Goal: Find specific page/section

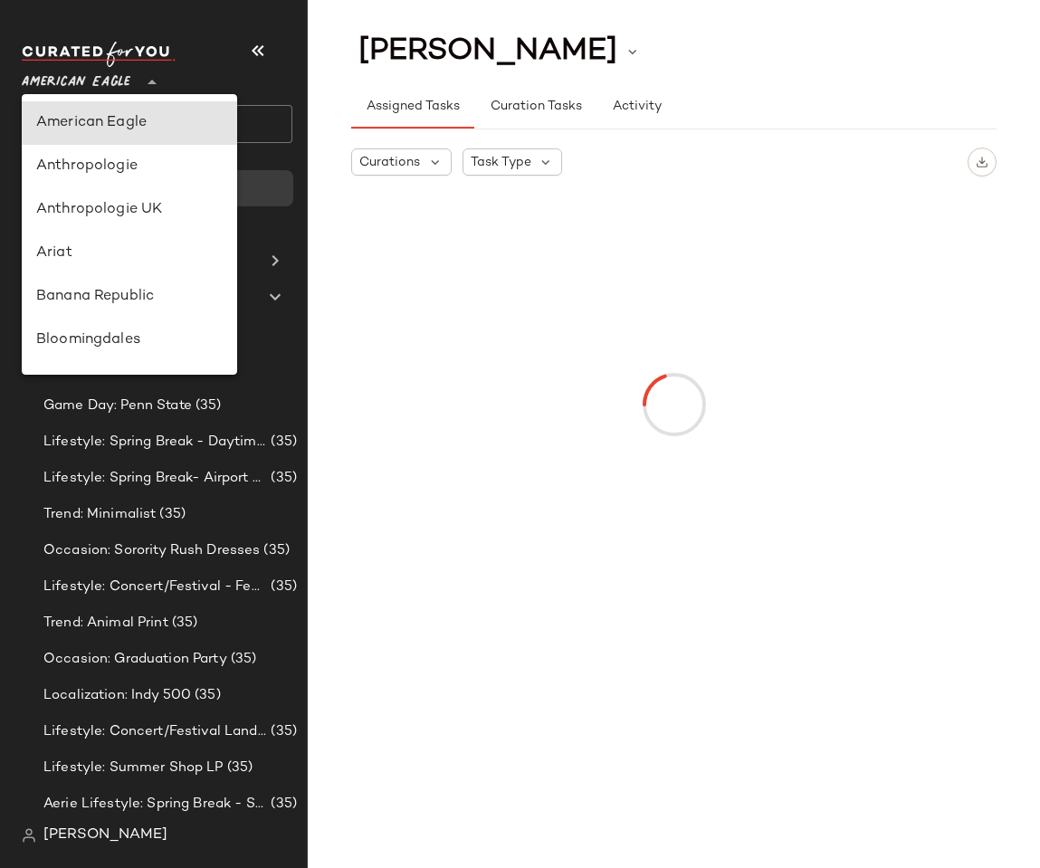
click at [103, 64] on span "American Eagle" at bounding box center [76, 78] width 109 height 33
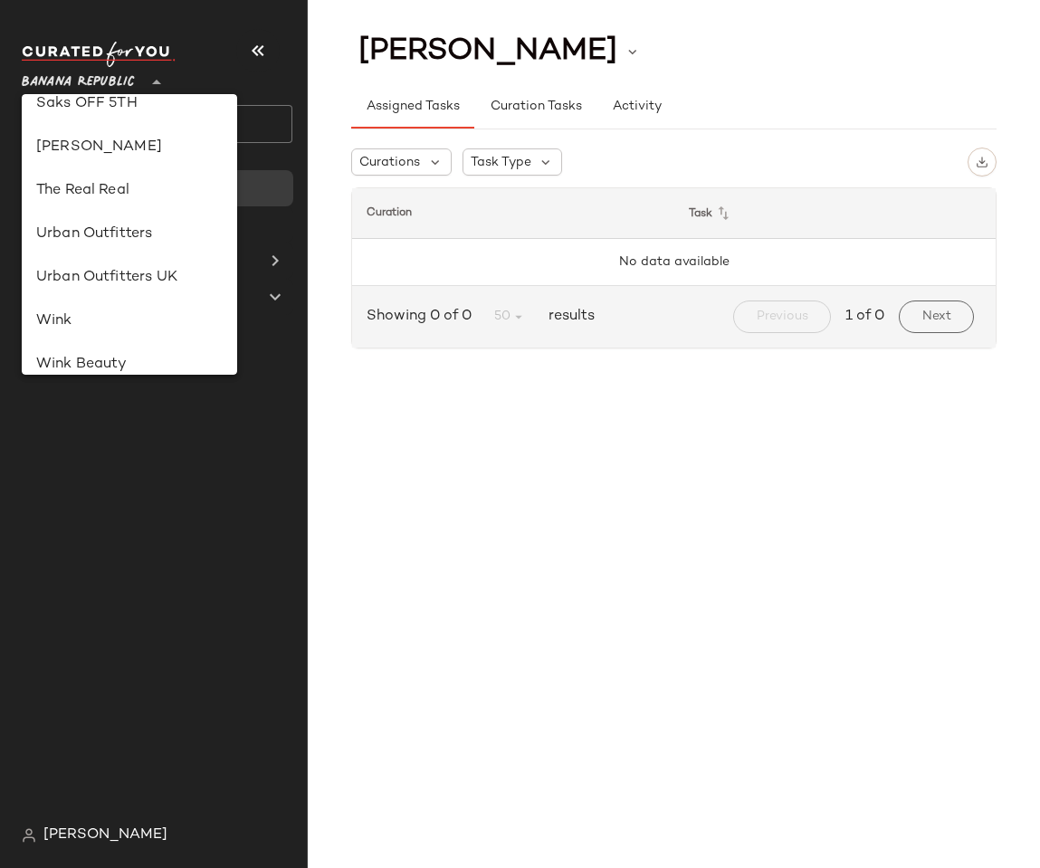
scroll to position [62, 0]
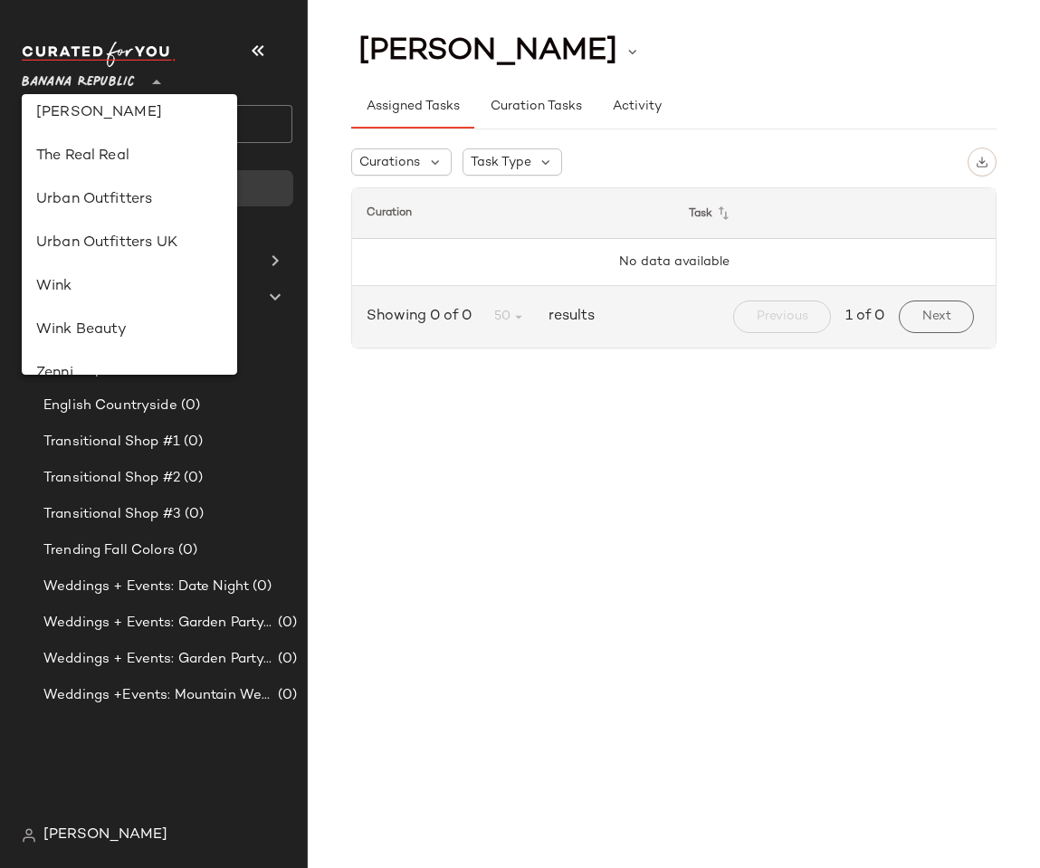
scroll to position [1037, 0]
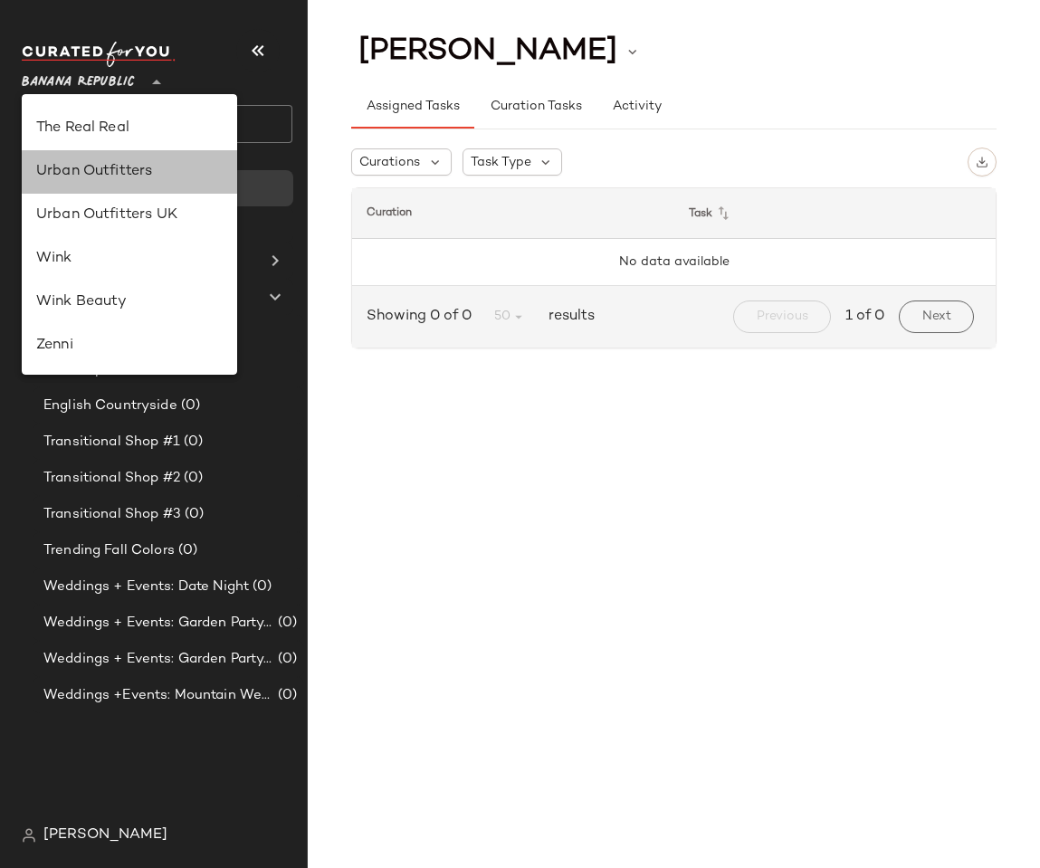
click at [87, 172] on div "Urban Outfitters" at bounding box center [129, 172] width 186 height 22
type input "**"
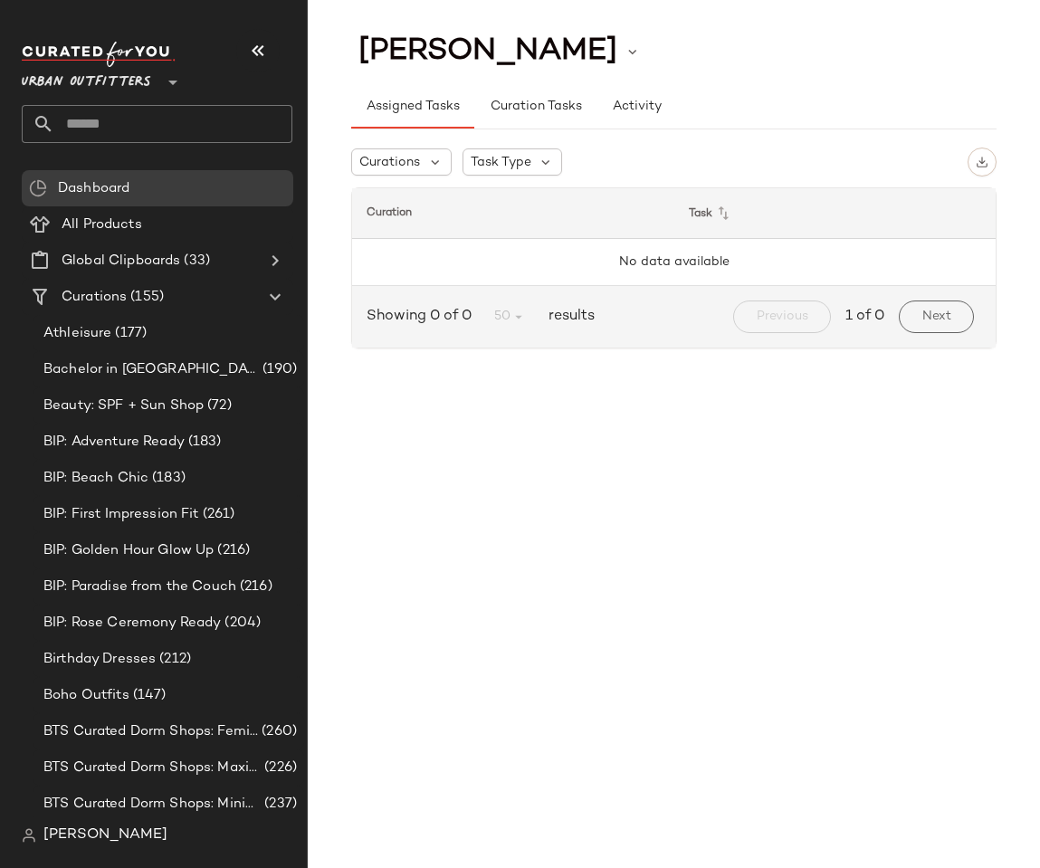
click at [116, 78] on span "Urban Outfitters" at bounding box center [86, 78] width 129 height 33
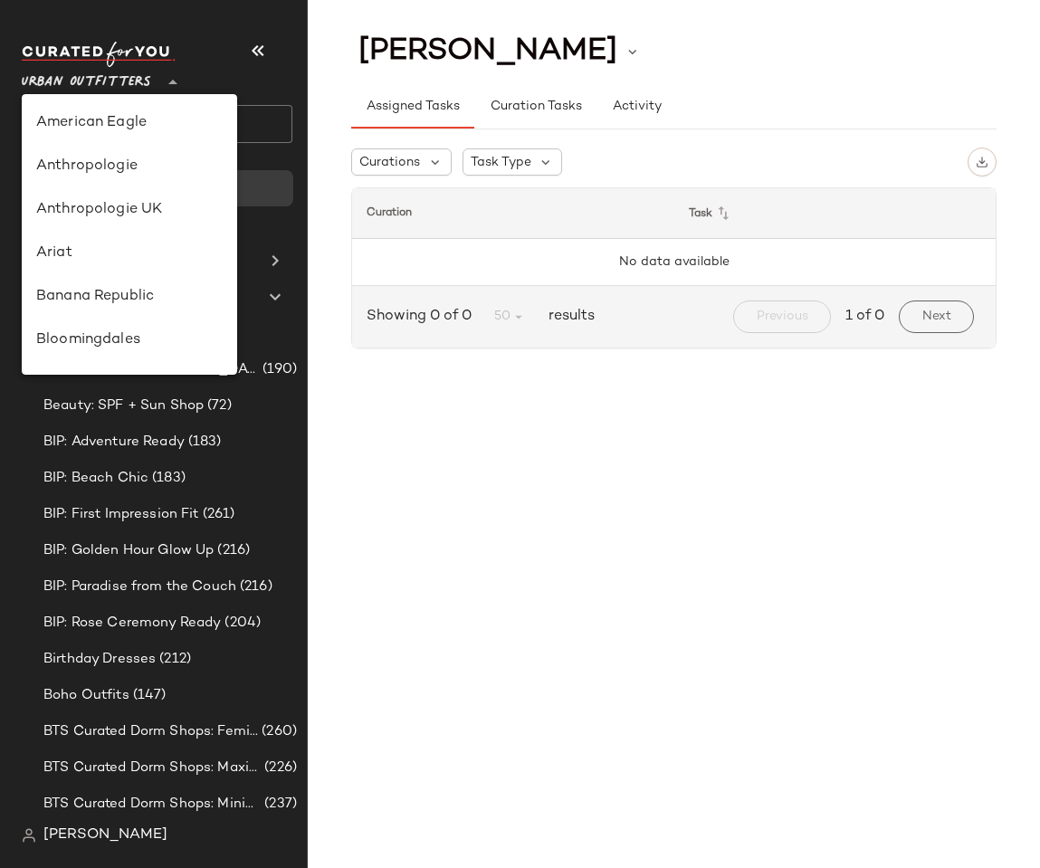
scroll to position [1037, 0]
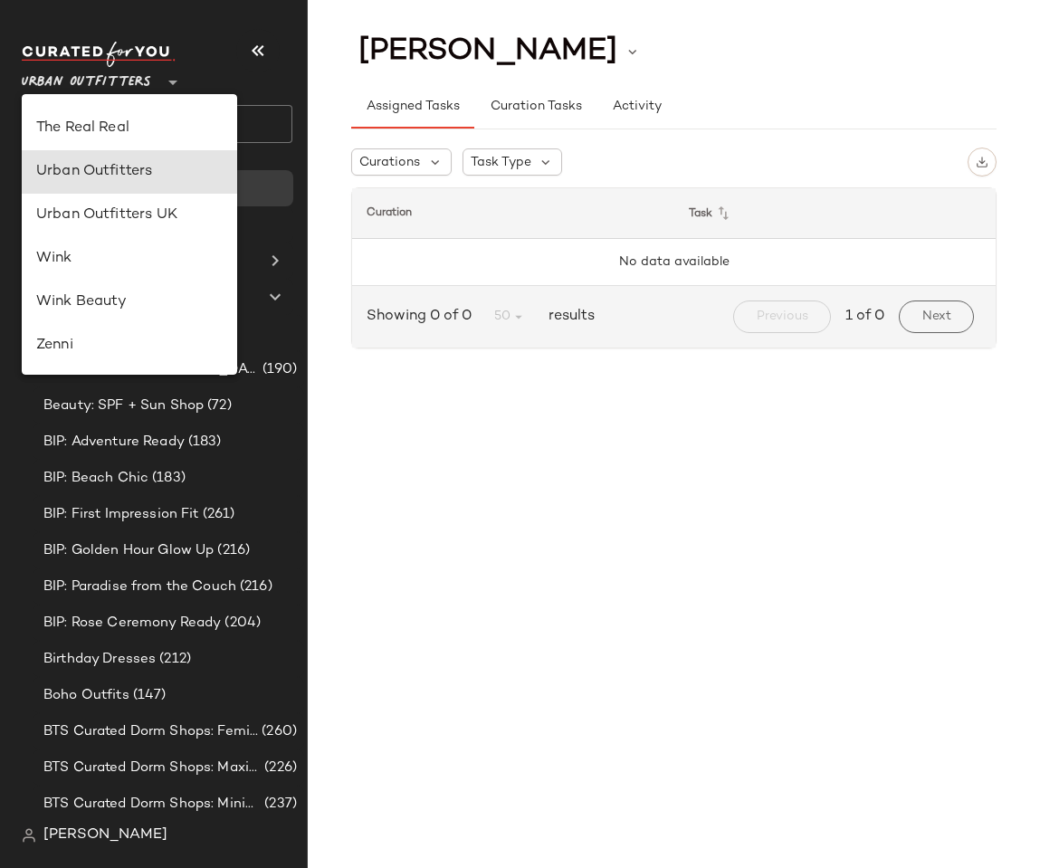
click at [454, 64] on div "Assigned Tasks Curation Tasks Activity" at bounding box center [673, 96] width 645 height 66
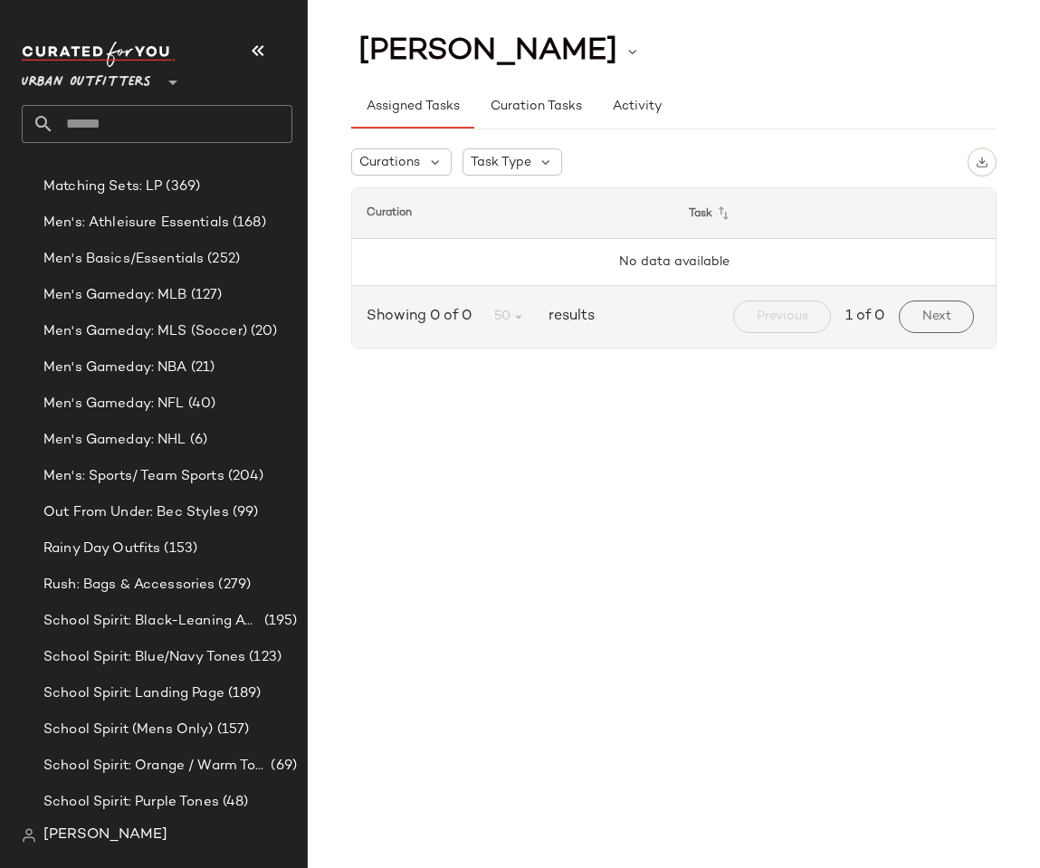
scroll to position [6740, 0]
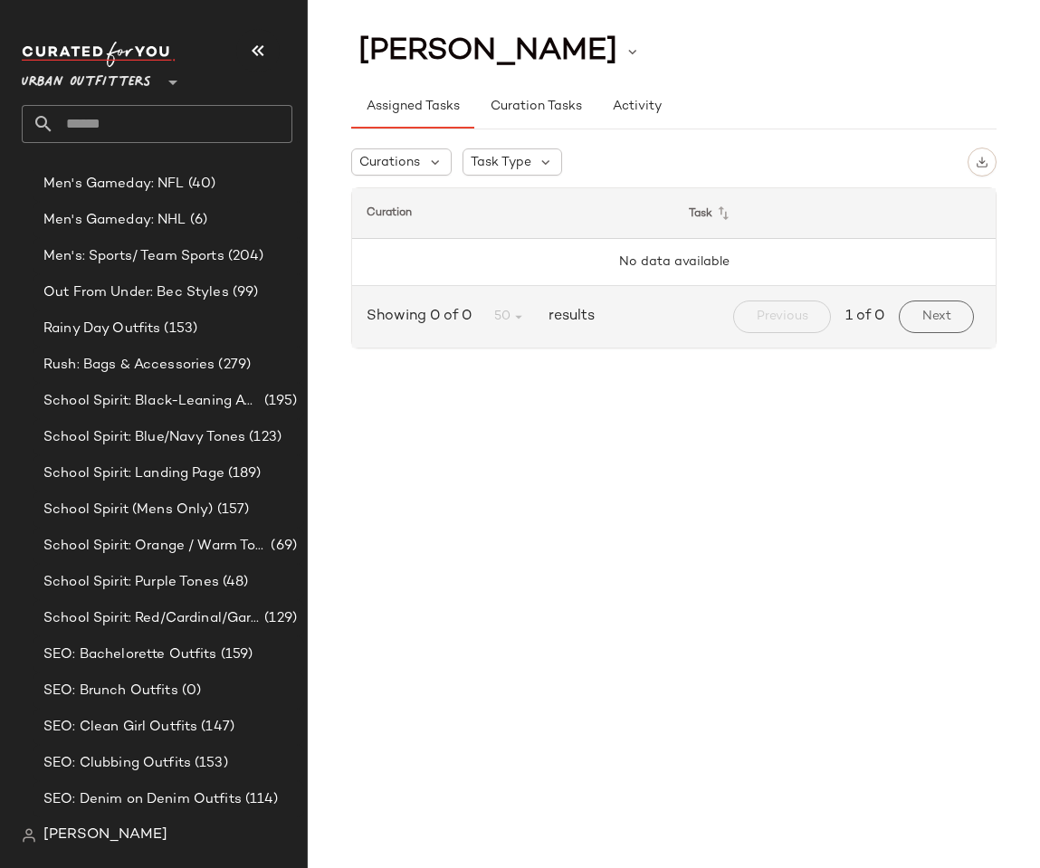
click at [661, 21] on main "[PERSON_NAME] Assigned Tasks Curation Tasks Activity Curations Task Type Curati…" at bounding box center [520, 434] width 1040 height 868
